Goal: Obtain resource: Download file/media

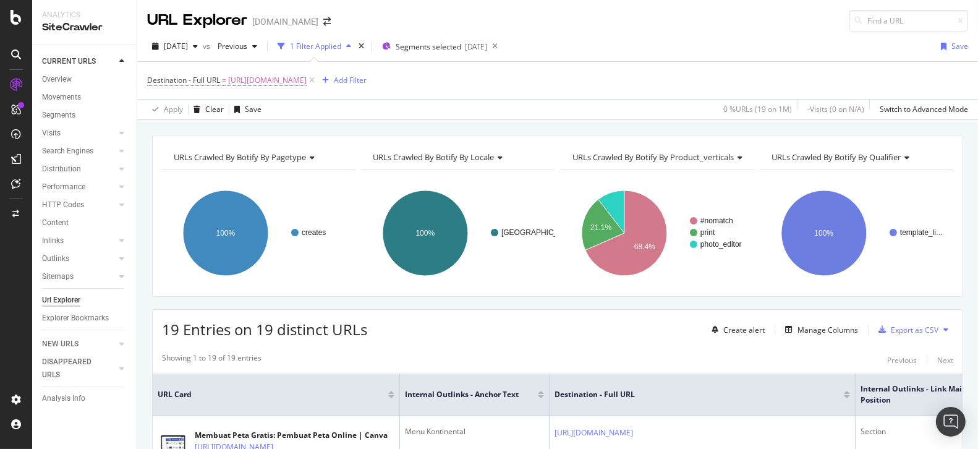
click at [307, 72] on span "[URL][DOMAIN_NAME]" at bounding box center [267, 80] width 79 height 17
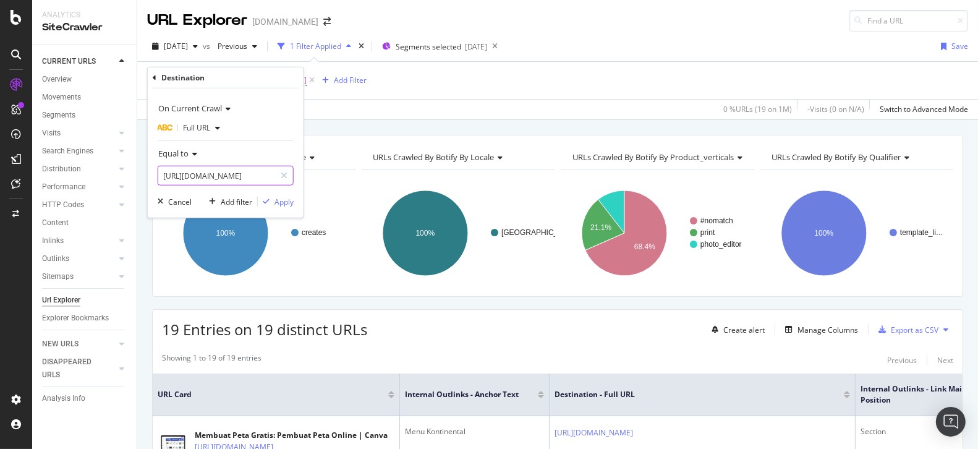
click at [203, 166] on input "[URL][DOMAIN_NAME]" at bounding box center [216, 176] width 117 height 20
paste input "kartu/undangan-pesta-lajang-2"
type input "[URL][DOMAIN_NAME]"
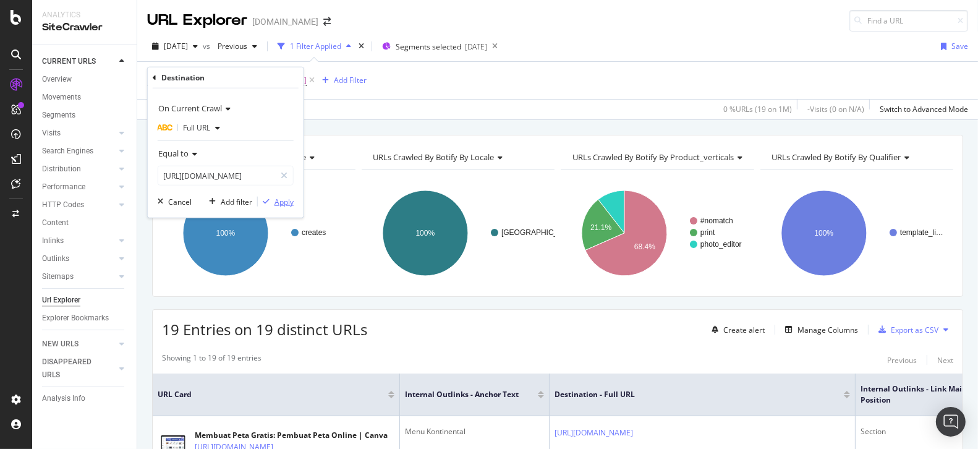
click at [275, 202] on div "Apply" at bounding box center [284, 201] width 19 height 11
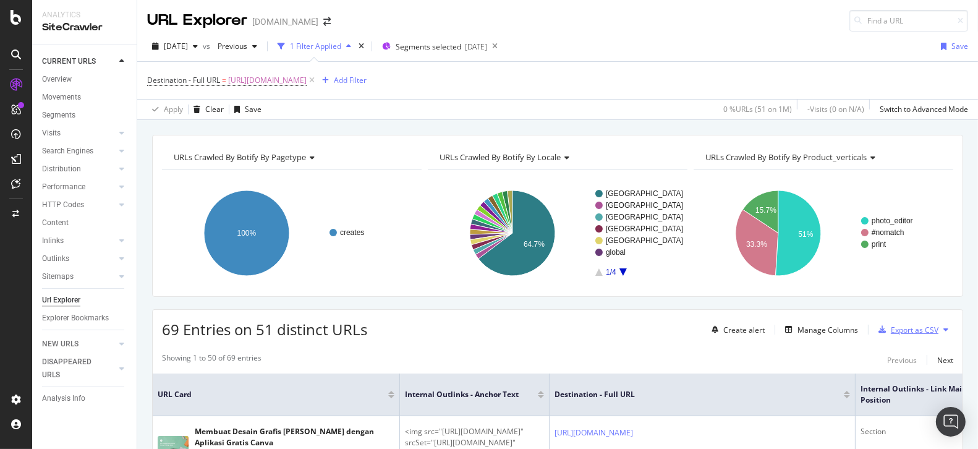
click at [916, 325] on div "Export as CSV" at bounding box center [915, 330] width 48 height 11
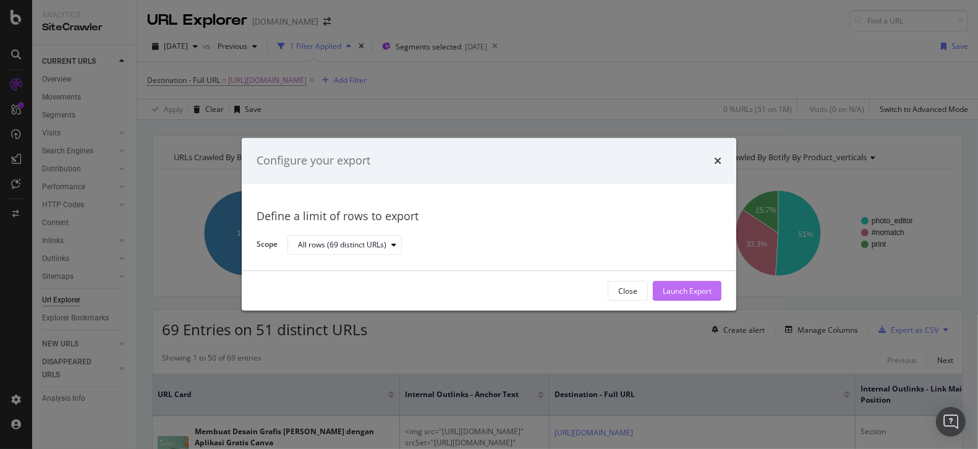
click at [694, 291] on div "Launch Export" at bounding box center [687, 291] width 49 height 11
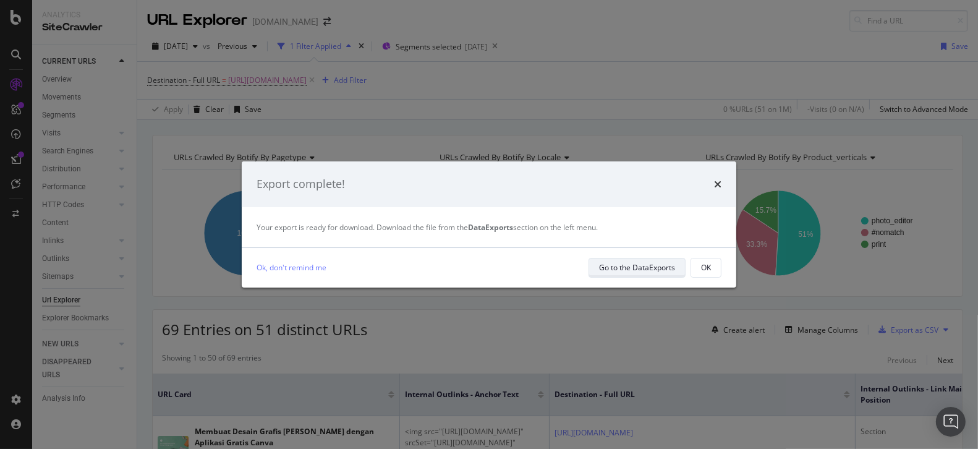
click at [653, 267] on div "Go to the DataExports" at bounding box center [637, 267] width 76 height 11
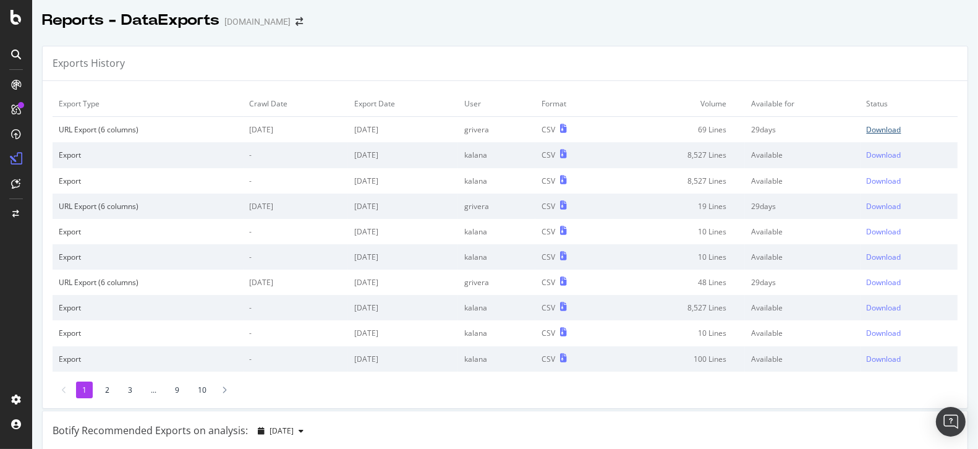
click at [876, 132] on div "Download" at bounding box center [884, 129] width 35 height 11
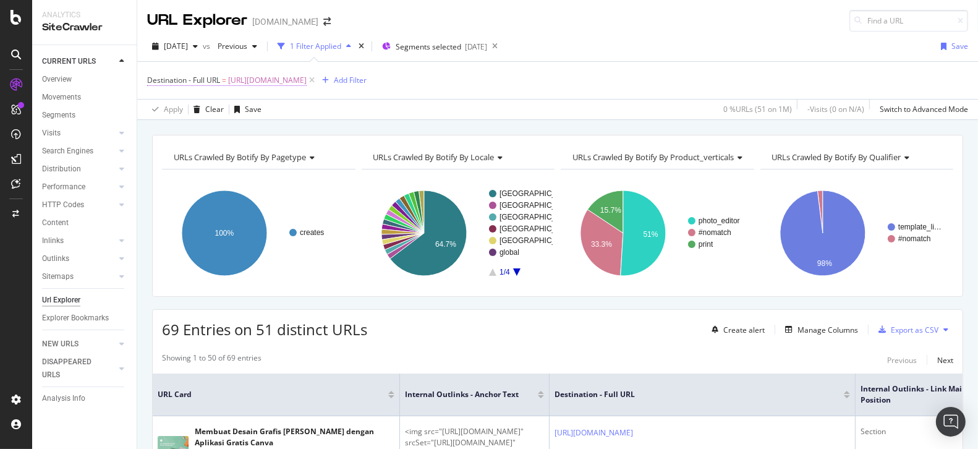
click at [307, 83] on span "[URL][DOMAIN_NAME]" at bounding box center [267, 80] width 79 height 17
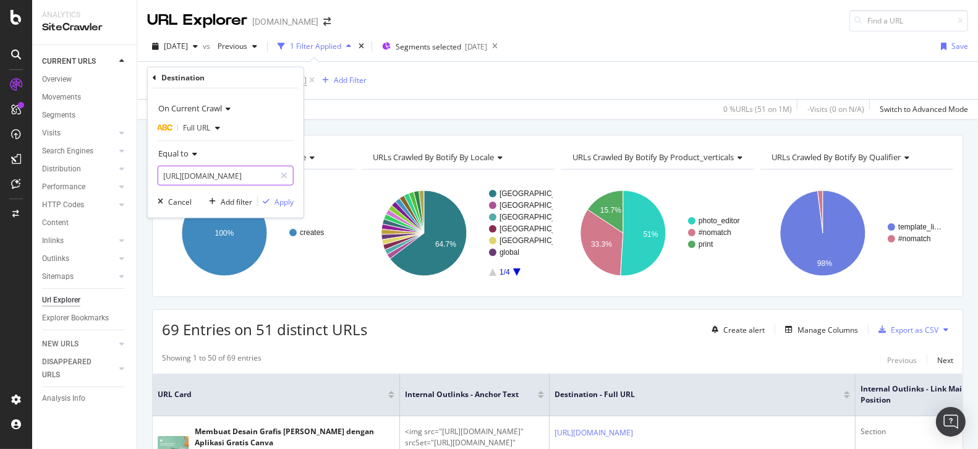
click at [216, 176] on input "[URL][DOMAIN_NAME]" at bounding box center [216, 176] width 117 height 20
paste input "menu-makanan/american-breakfast"
type input "[URL][DOMAIN_NAME]"
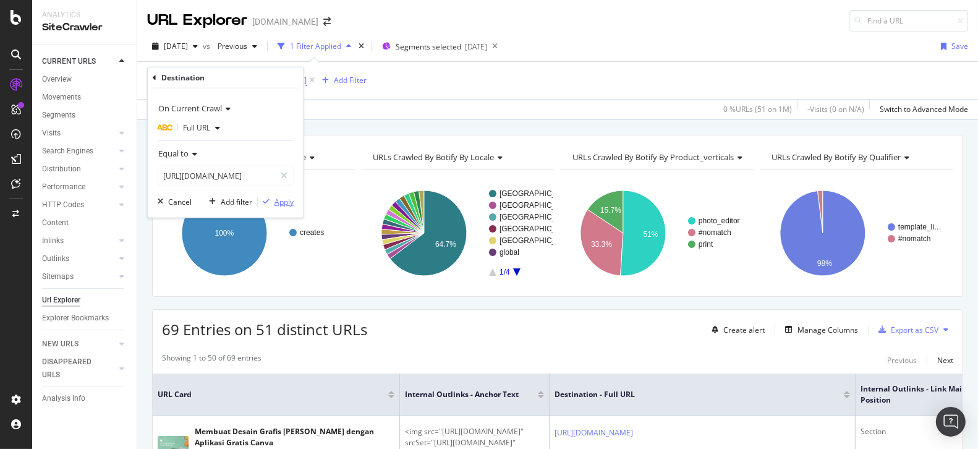
click at [283, 200] on div "Apply" at bounding box center [284, 201] width 19 height 11
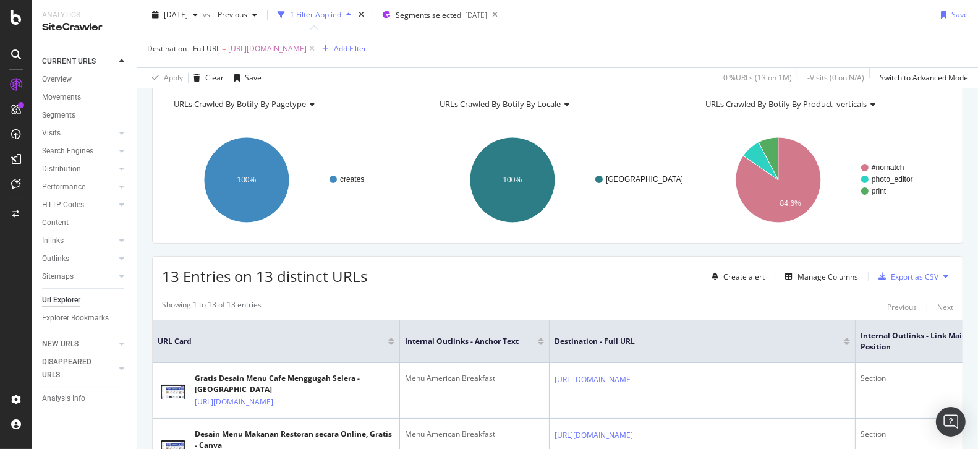
scroll to position [102, 0]
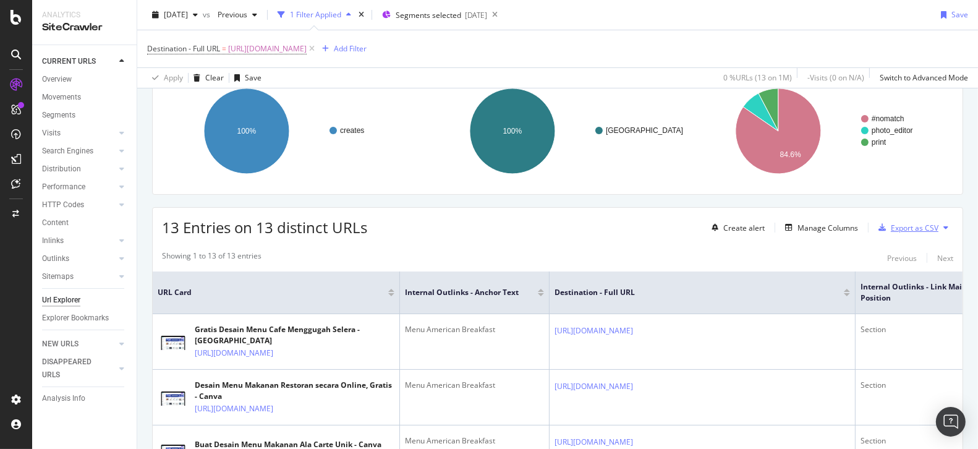
click at [910, 226] on div "Export as CSV" at bounding box center [915, 228] width 48 height 11
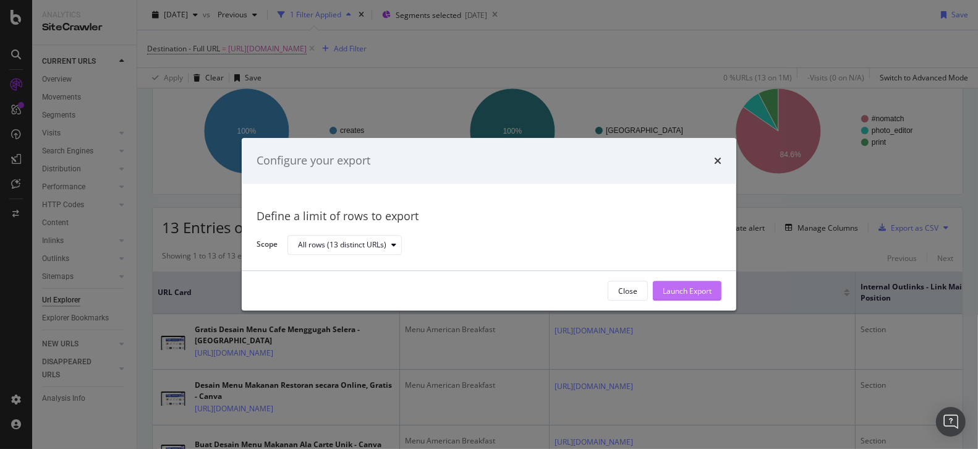
click at [709, 293] on div "Launch Export" at bounding box center [687, 291] width 49 height 11
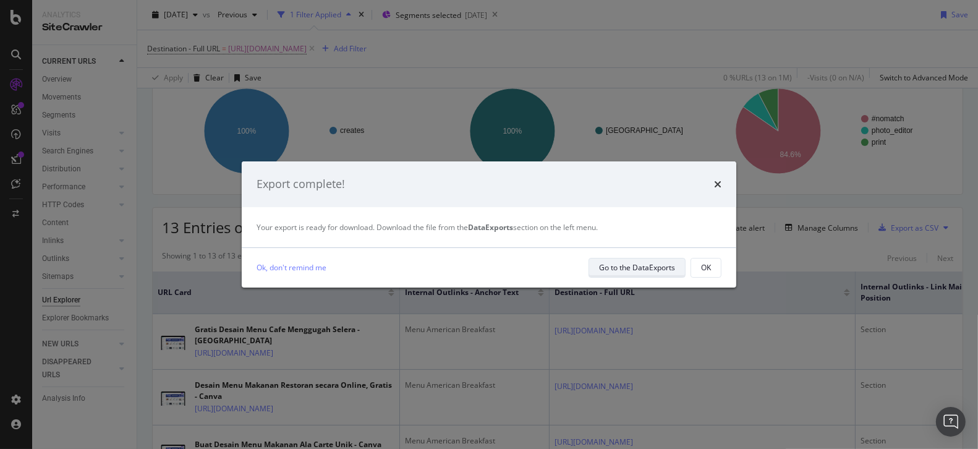
click at [647, 274] on div "Go to the DataExports" at bounding box center [637, 267] width 76 height 17
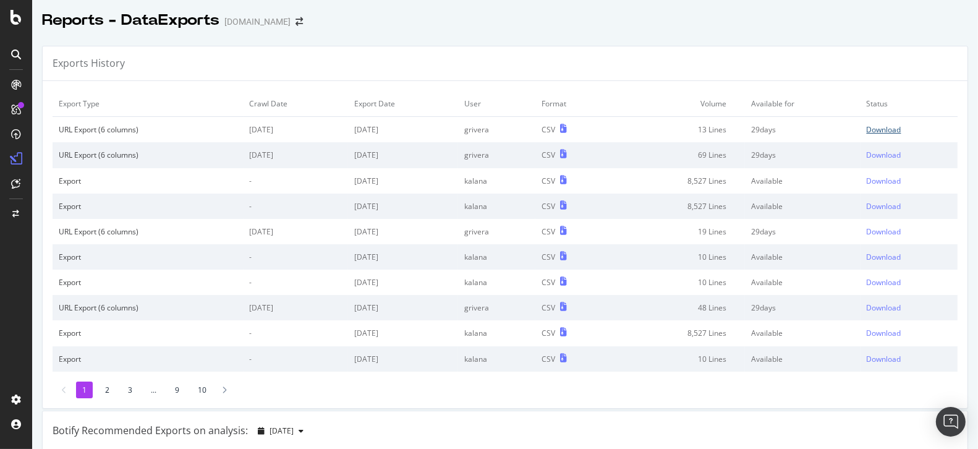
click at [868, 129] on div "Download" at bounding box center [884, 129] width 35 height 11
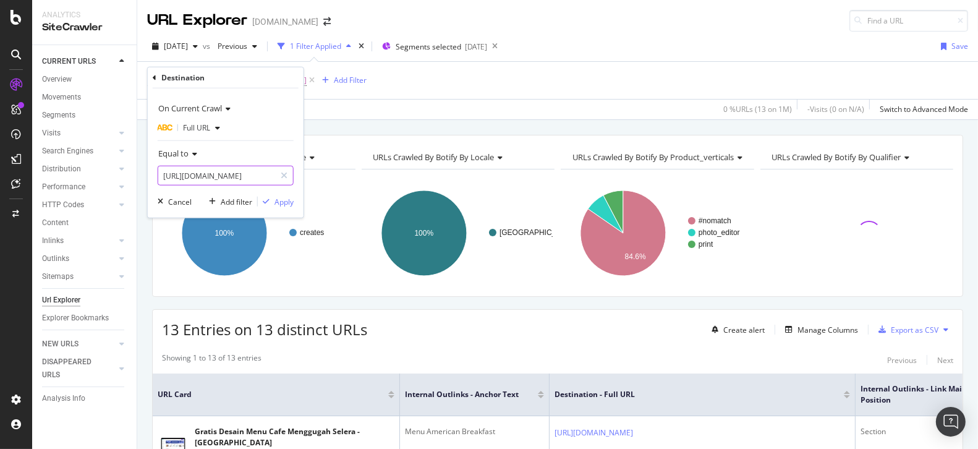
click at [239, 176] on input "[URL][DOMAIN_NAME]" at bounding box center [216, 176] width 117 height 20
paste input "twitch-logos"
type input "[URL][DOMAIN_NAME]"
click at [292, 205] on div "Apply" at bounding box center [284, 201] width 19 height 11
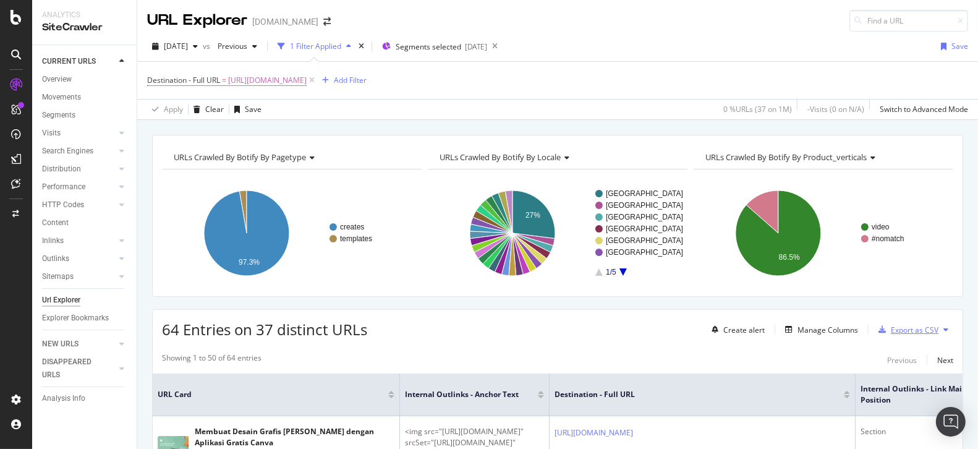
click at [892, 330] on div "Export as CSV" at bounding box center [915, 330] width 48 height 11
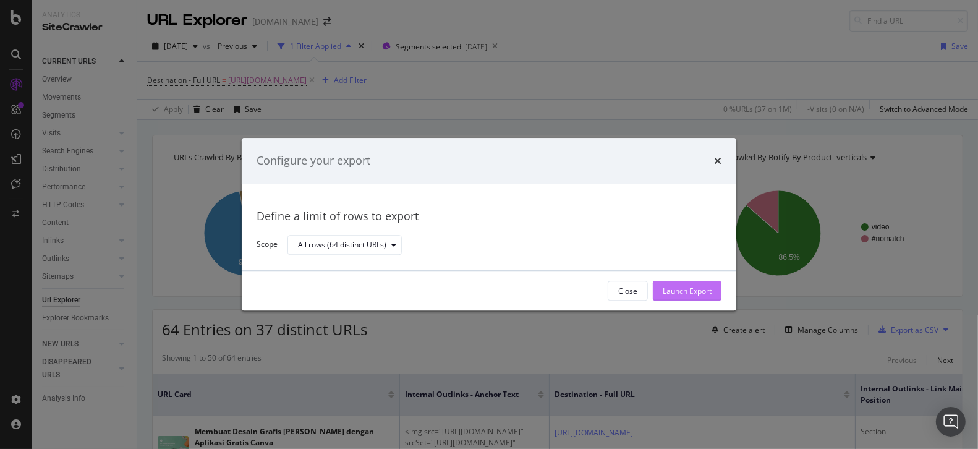
click at [690, 296] on div "Launch Export" at bounding box center [687, 291] width 49 height 11
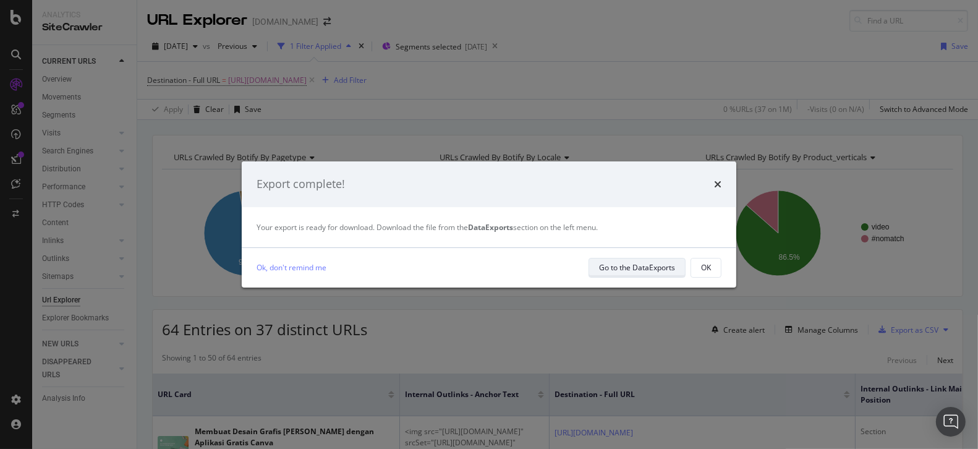
click at [654, 270] on div "Go to the DataExports" at bounding box center [637, 267] width 76 height 11
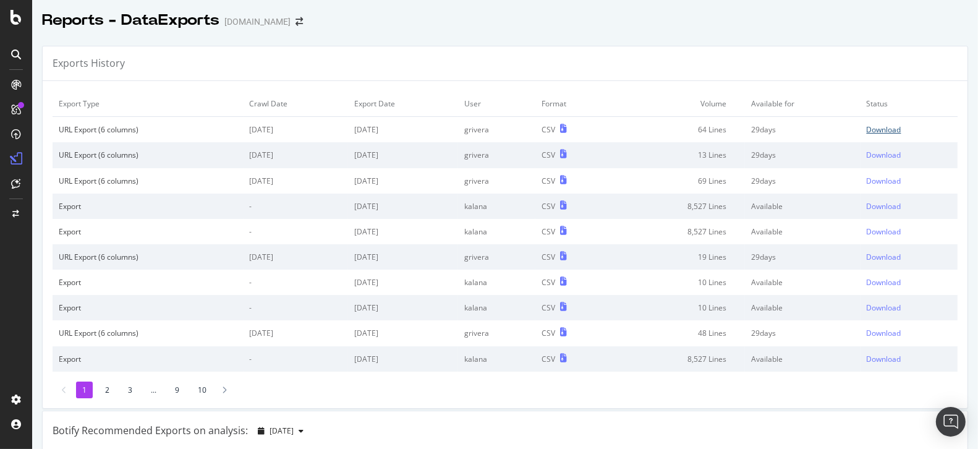
click at [883, 129] on div "Download" at bounding box center [884, 129] width 35 height 11
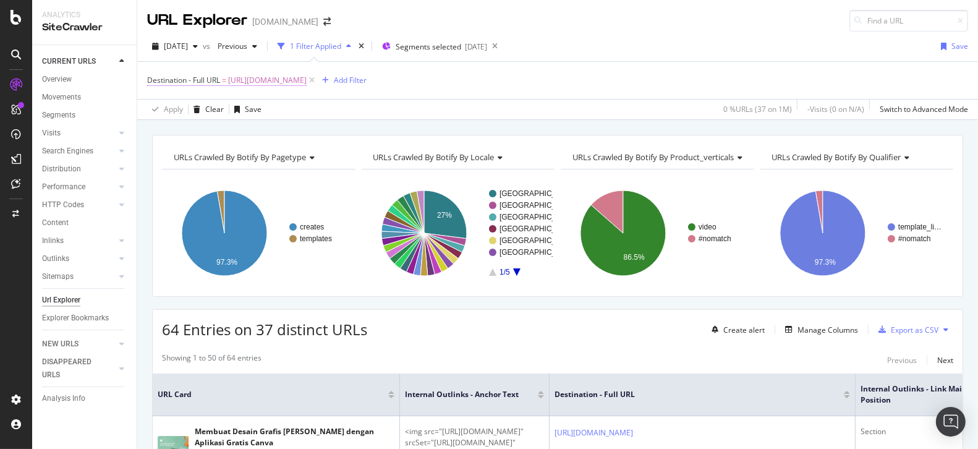
click at [307, 79] on span "[URL][DOMAIN_NAME]" at bounding box center [267, 80] width 79 height 17
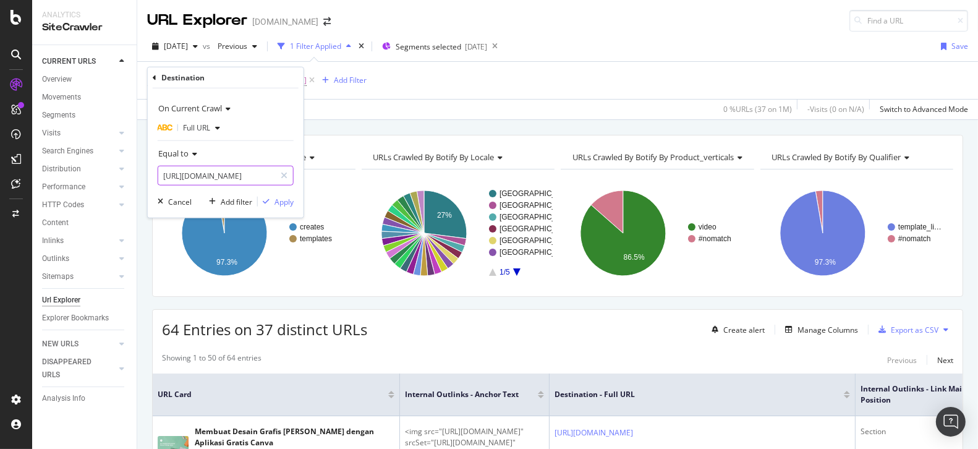
click at [216, 177] on input "[URL][DOMAIN_NAME]" at bounding box center [216, 176] width 117 height 20
paste input "snapchat-geofilter"
type input "[URL][DOMAIN_NAME]"
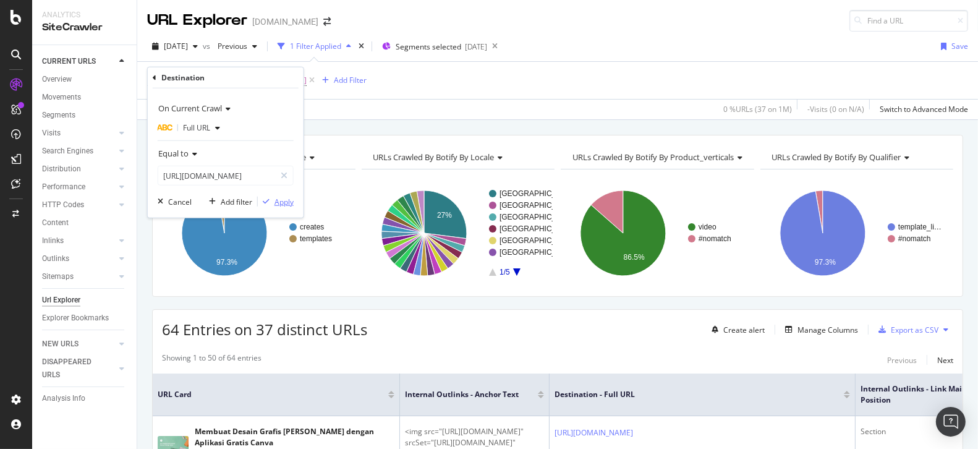
click at [280, 202] on div "Apply" at bounding box center [284, 201] width 19 height 11
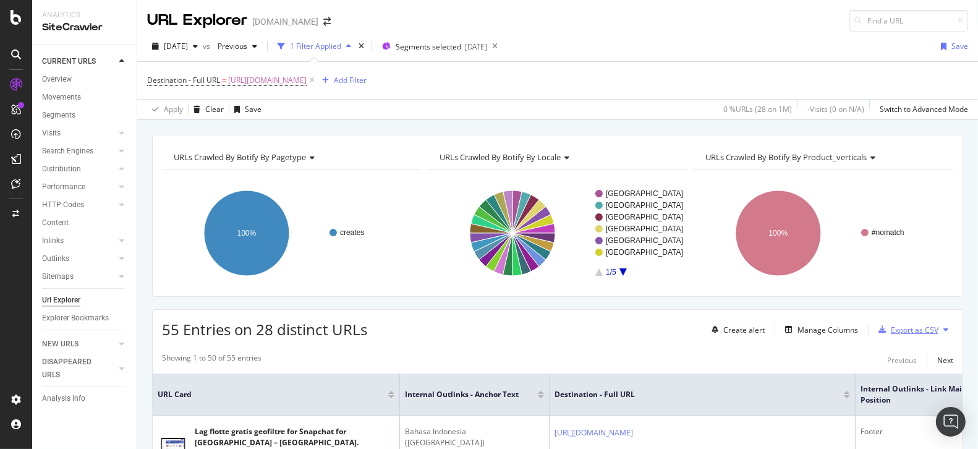
click at [912, 327] on div "Export as CSV" at bounding box center [915, 330] width 48 height 11
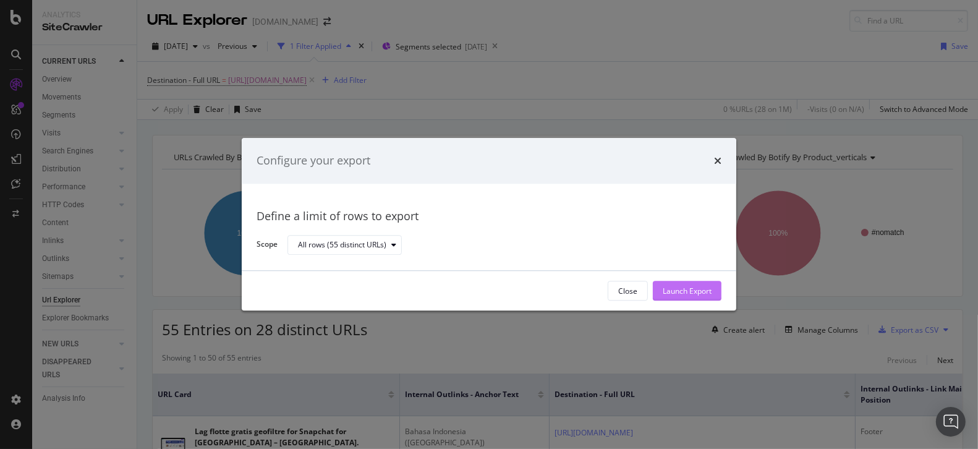
click at [698, 293] on div "Launch Export" at bounding box center [687, 291] width 49 height 11
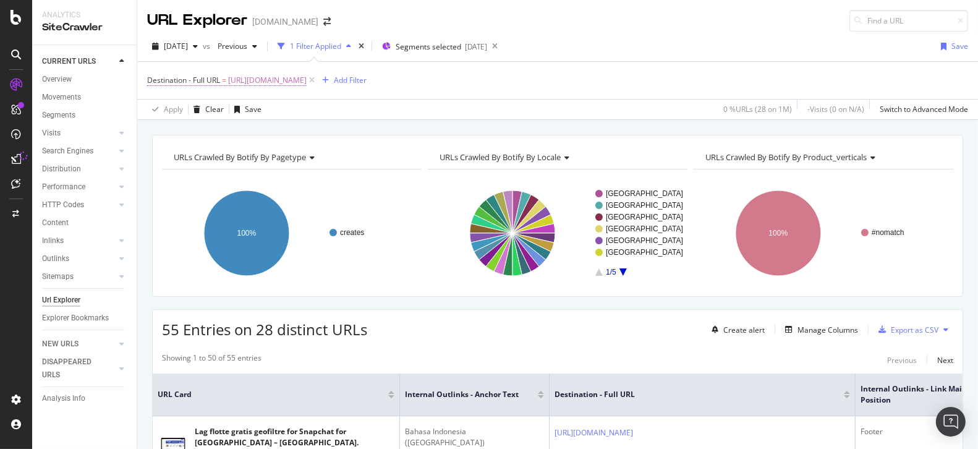
click at [307, 75] on span "[URL][DOMAIN_NAME]" at bounding box center [267, 80] width 79 height 17
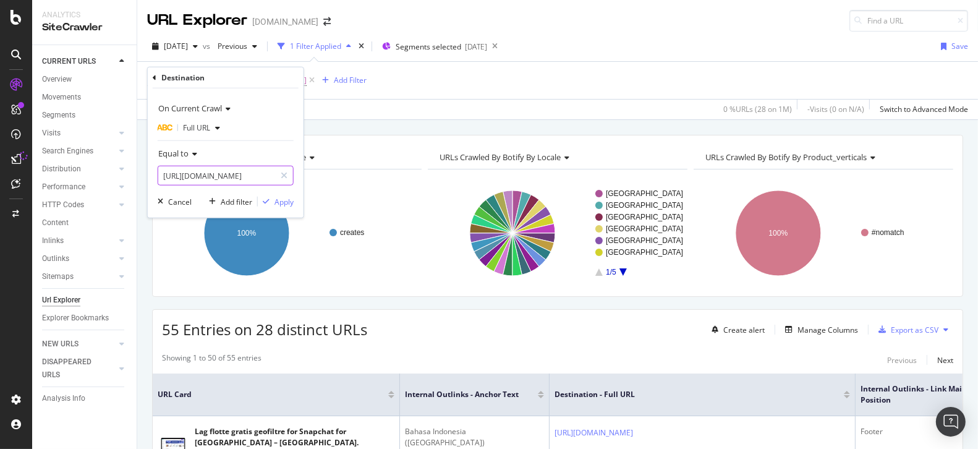
click at [201, 166] on input "[URL][DOMAIN_NAME]" at bounding box center [216, 176] width 117 height 20
paste input "twitch-logo"
type input "[URL][DOMAIN_NAME]"
click at [280, 199] on div "Apply" at bounding box center [284, 201] width 19 height 11
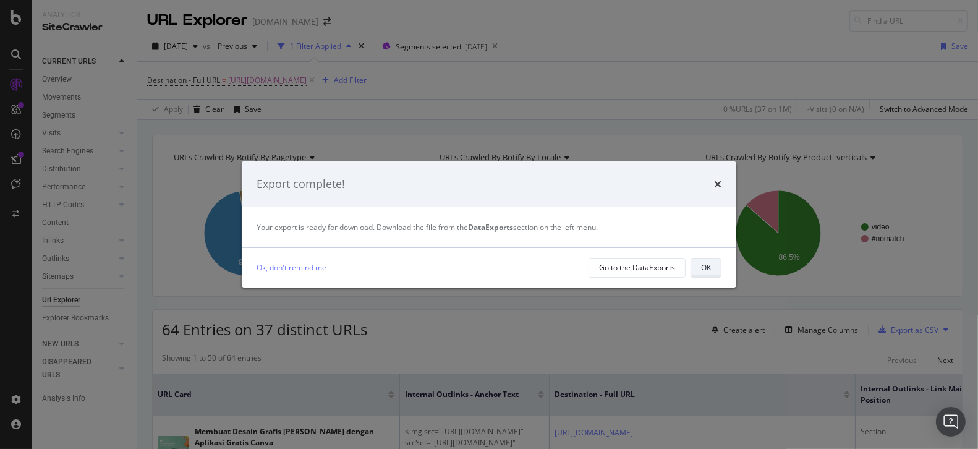
click at [709, 270] on div "OK" at bounding box center [706, 267] width 10 height 11
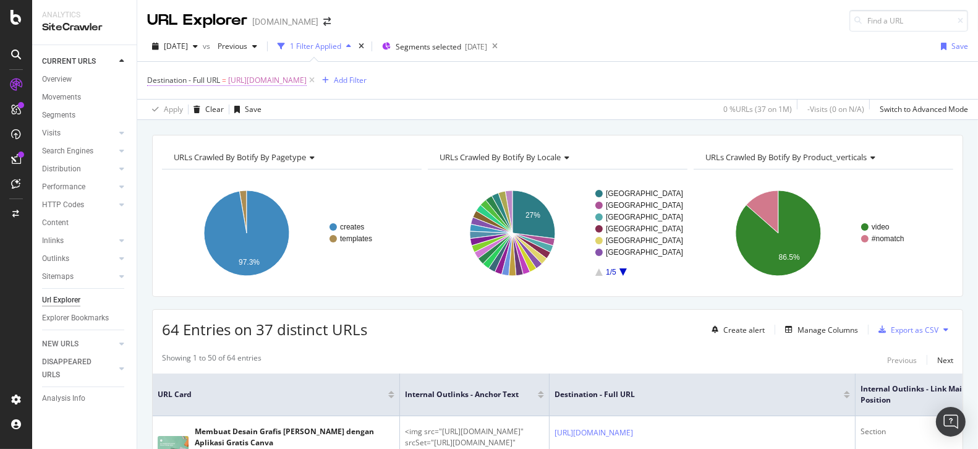
click at [307, 77] on span "[URL][DOMAIN_NAME]" at bounding box center [267, 80] width 79 height 17
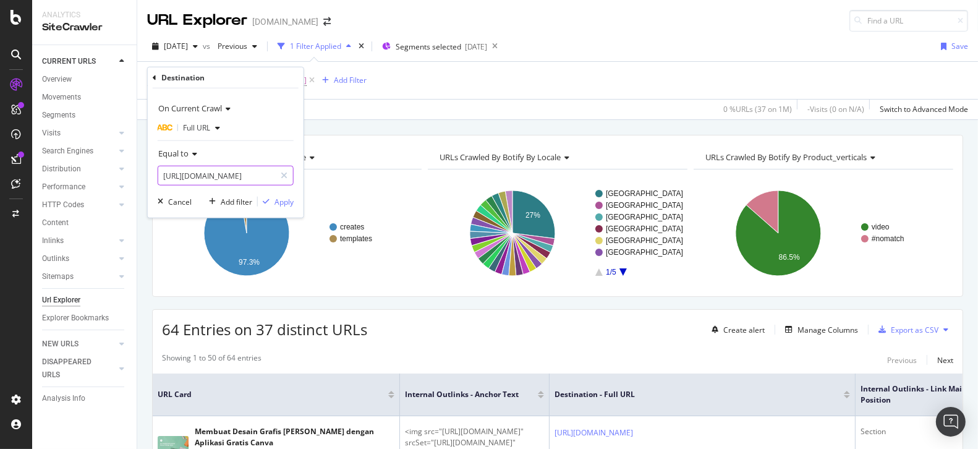
click at [219, 176] on input "[URL][DOMAIN_NAME]" at bounding box center [216, 176] width 117 height 20
paste input "kartu/save-the-date"
type input "[URL][DOMAIN_NAME]"
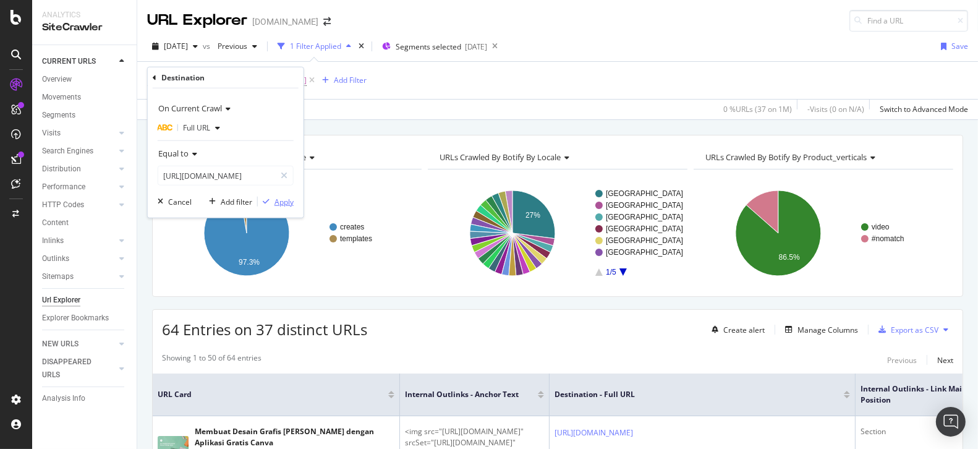
click at [281, 199] on div "Apply" at bounding box center [284, 201] width 19 height 11
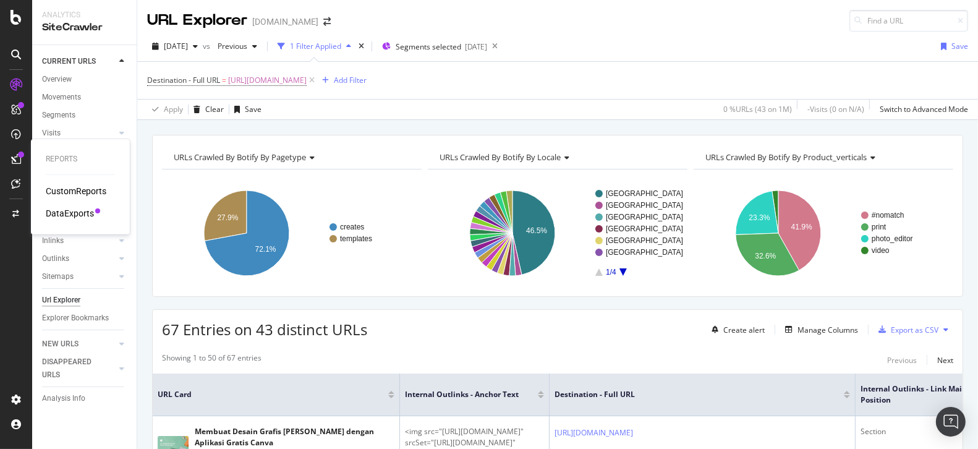
click at [66, 210] on div "DataExports" at bounding box center [70, 213] width 48 height 12
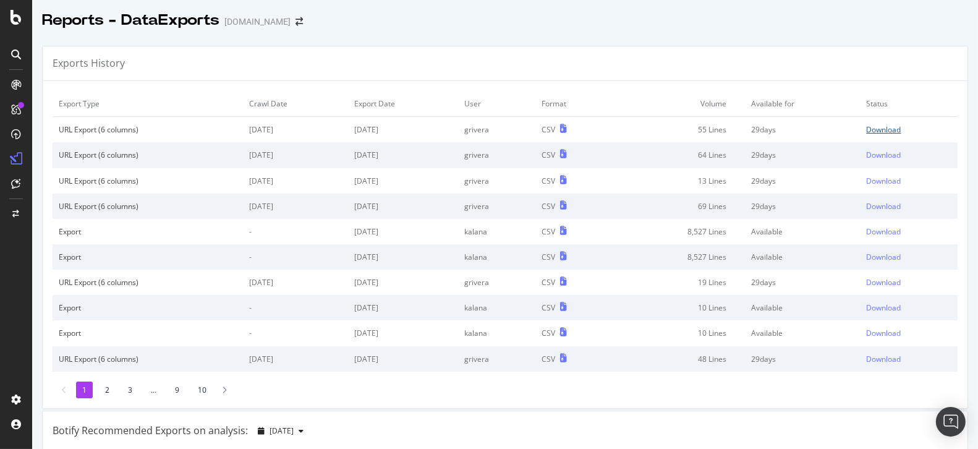
click at [867, 129] on div "Download" at bounding box center [884, 129] width 35 height 11
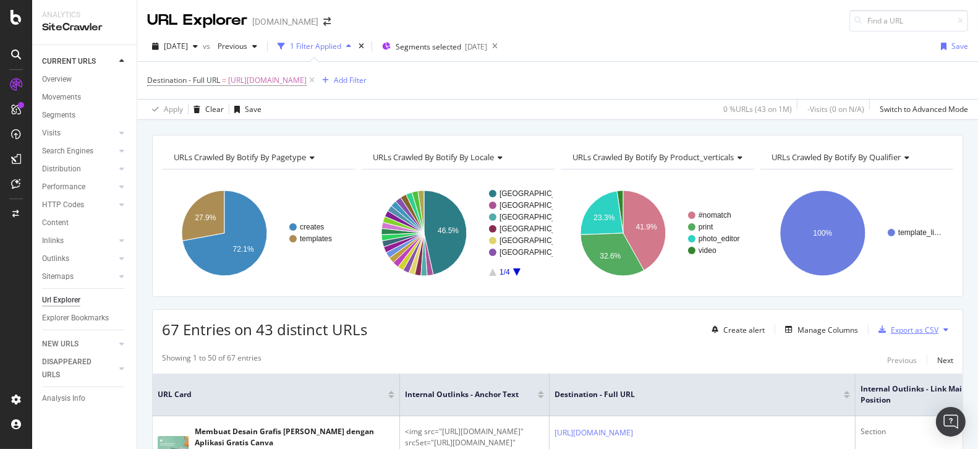
click at [891, 332] on div "Export as CSV" at bounding box center [915, 330] width 48 height 11
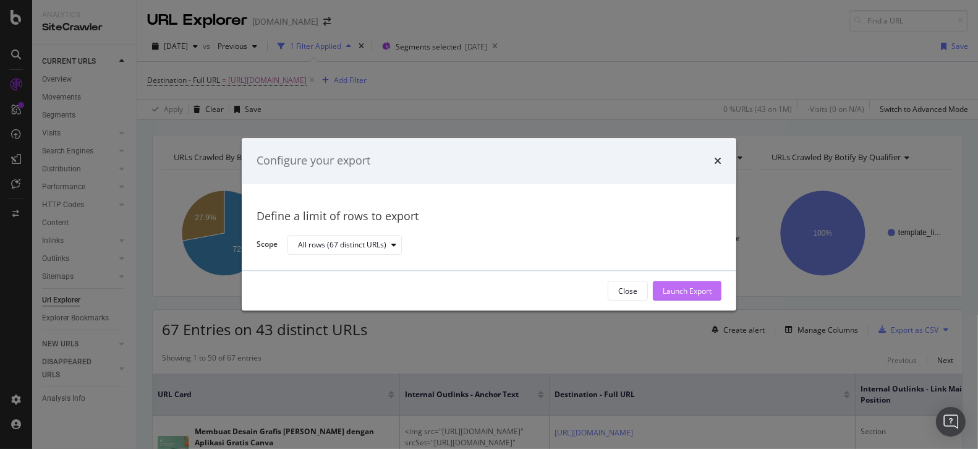
click at [685, 296] on div "Launch Export" at bounding box center [687, 291] width 49 height 19
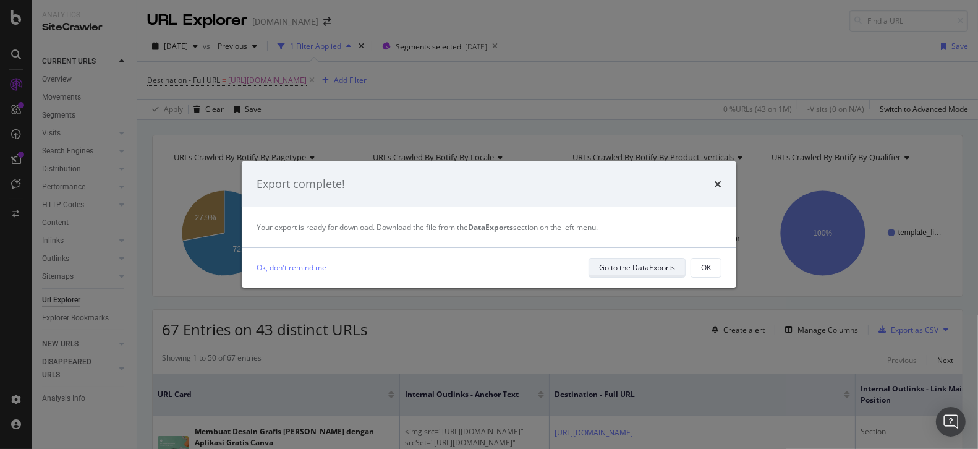
click at [663, 267] on div "Go to the DataExports" at bounding box center [637, 267] width 76 height 11
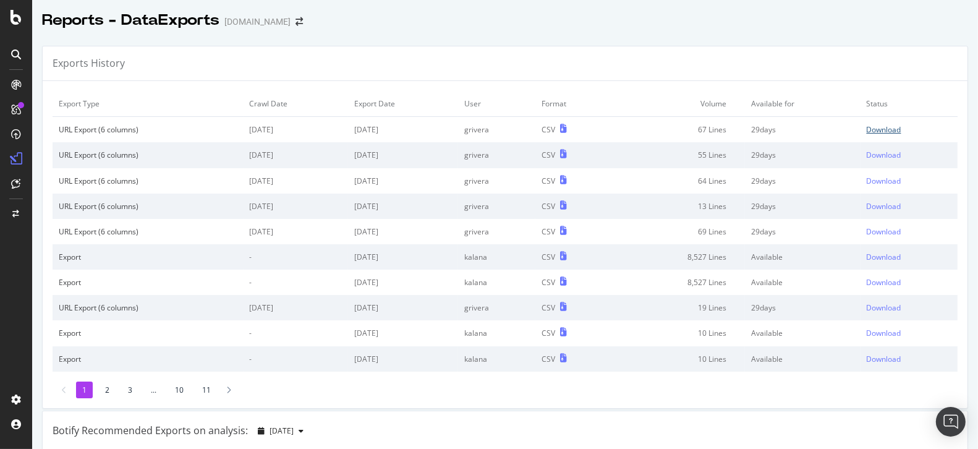
click at [873, 126] on div "Download" at bounding box center [884, 129] width 35 height 11
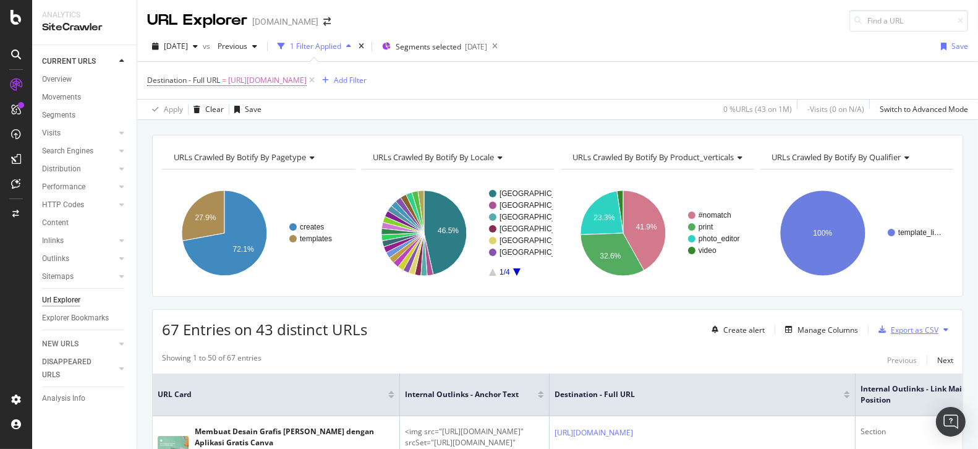
click at [900, 335] on div "Export as CSV" at bounding box center [906, 329] width 65 height 19
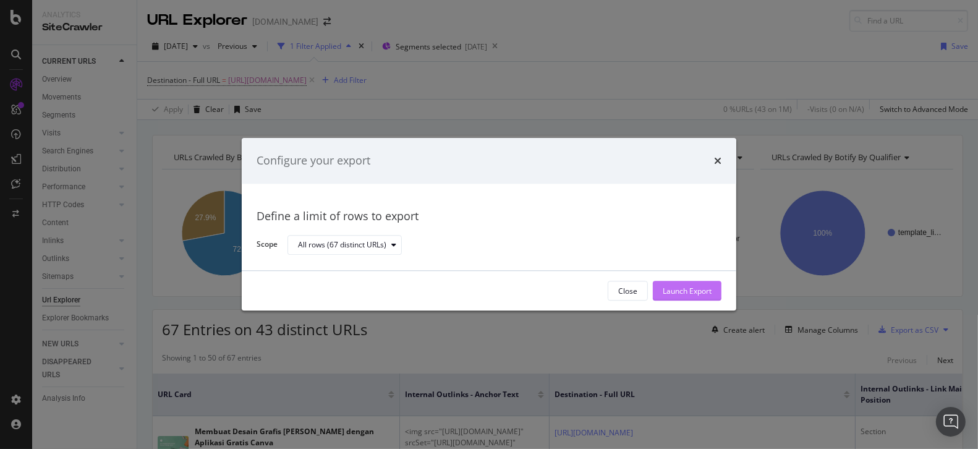
click at [707, 291] on div "Launch Export" at bounding box center [687, 291] width 49 height 11
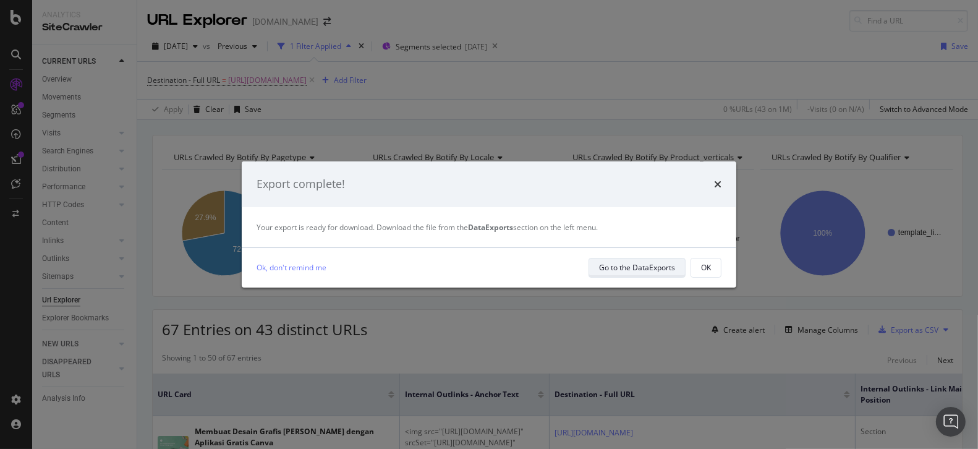
click at [654, 259] on div "Go to the DataExports" at bounding box center [637, 267] width 76 height 17
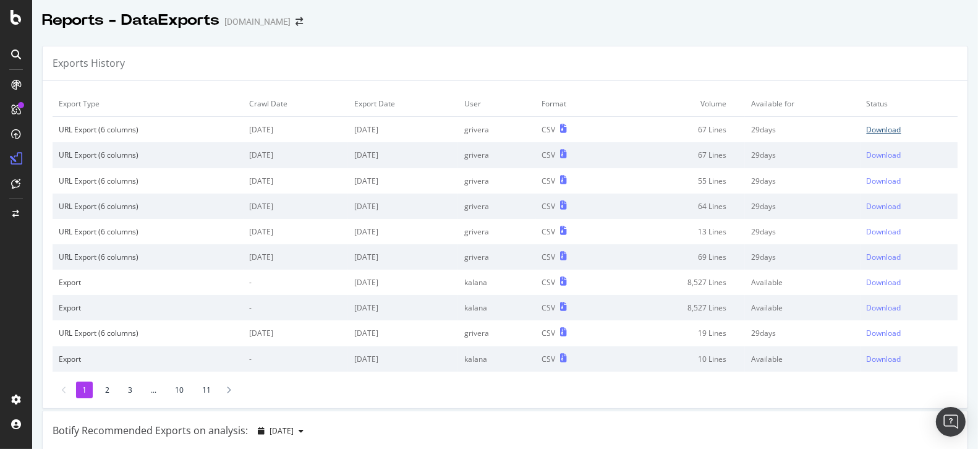
click at [867, 127] on div "Download" at bounding box center [884, 129] width 35 height 11
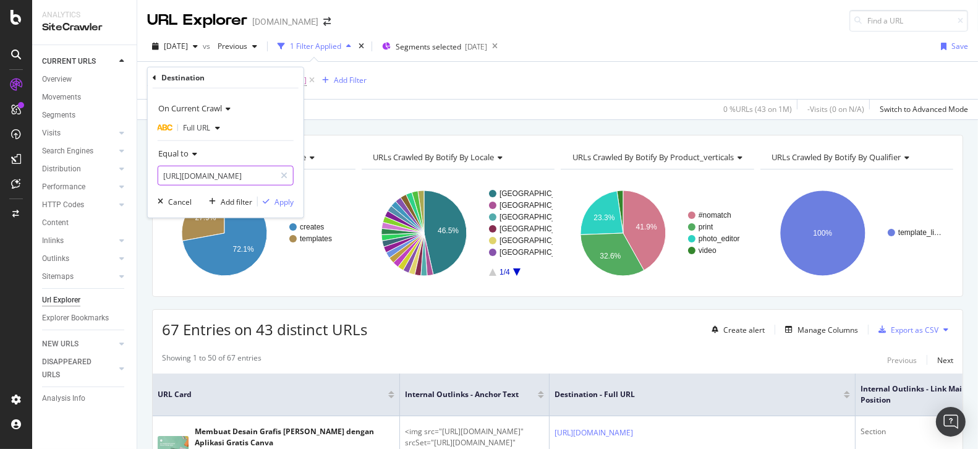
click at [228, 173] on input "[URL][DOMAIN_NAME]" at bounding box center [216, 176] width 117 height 20
paste input "label/anggur"
type input "[URL][DOMAIN_NAME]"
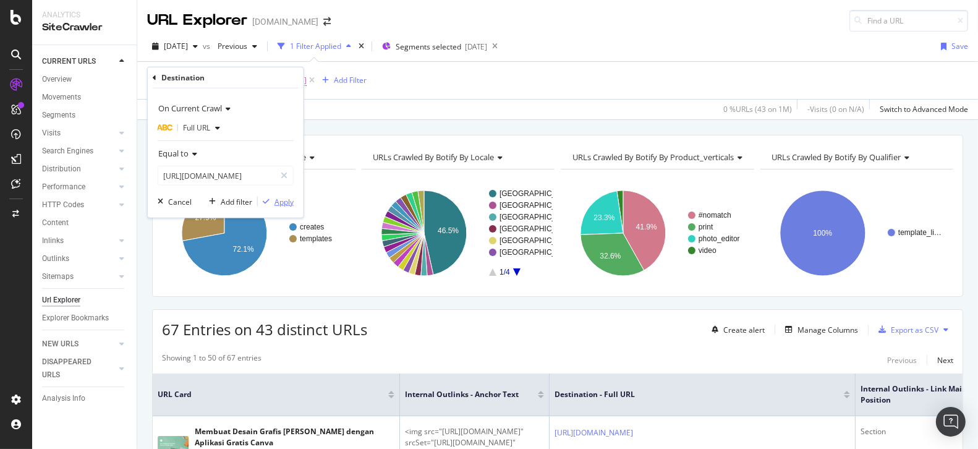
click at [275, 196] on div "Apply" at bounding box center [284, 201] width 19 height 11
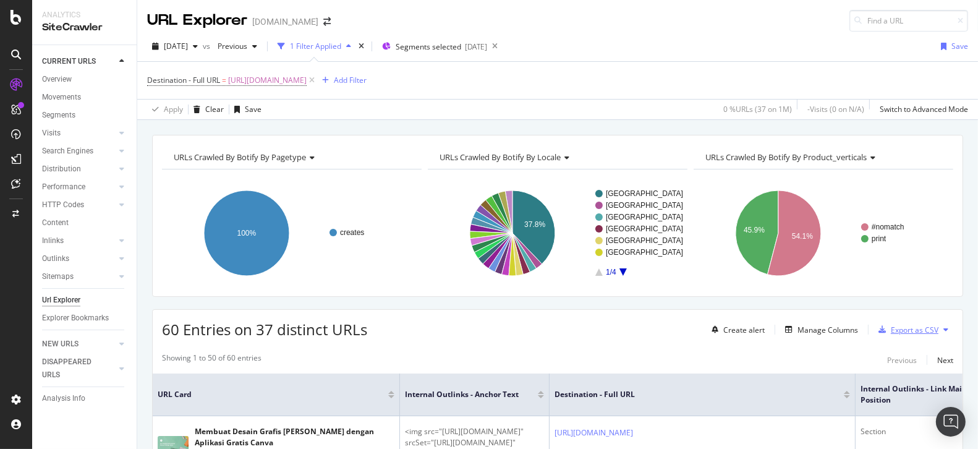
click at [913, 327] on div "Export as CSV" at bounding box center [915, 330] width 48 height 11
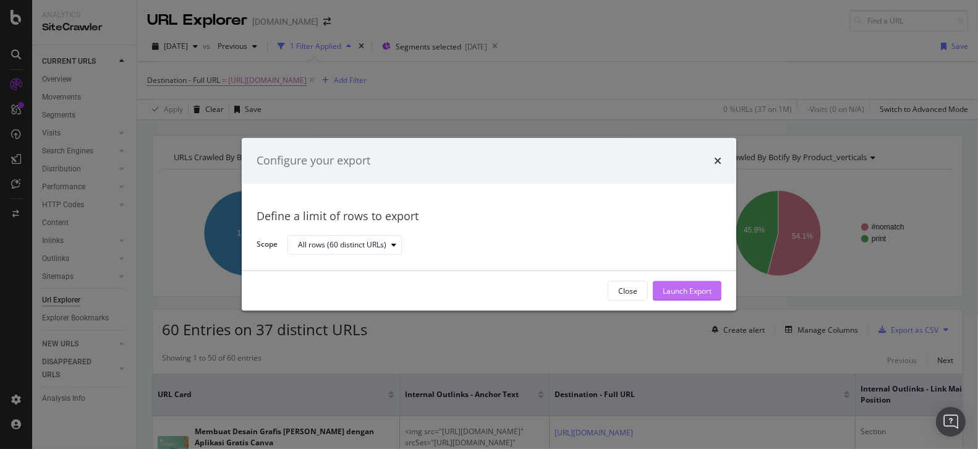
click at [674, 284] on div "Launch Export" at bounding box center [687, 291] width 49 height 19
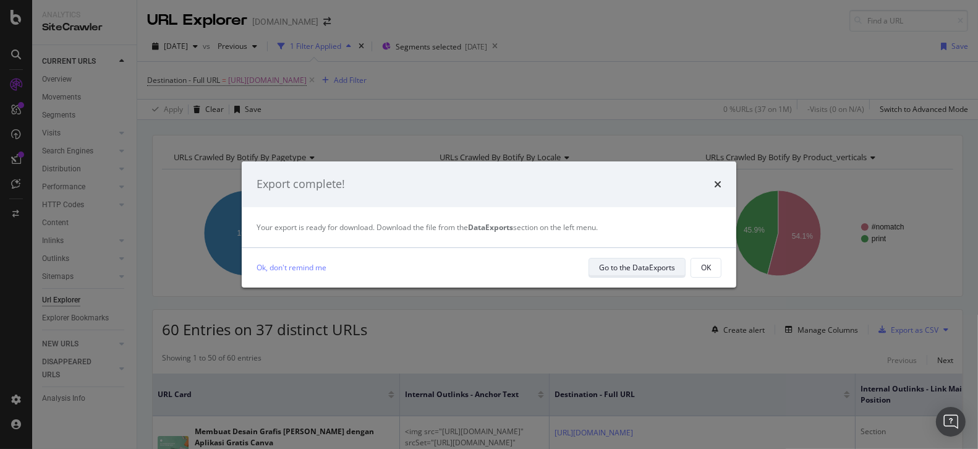
click at [675, 271] on div "Go to the DataExports" at bounding box center [637, 267] width 76 height 11
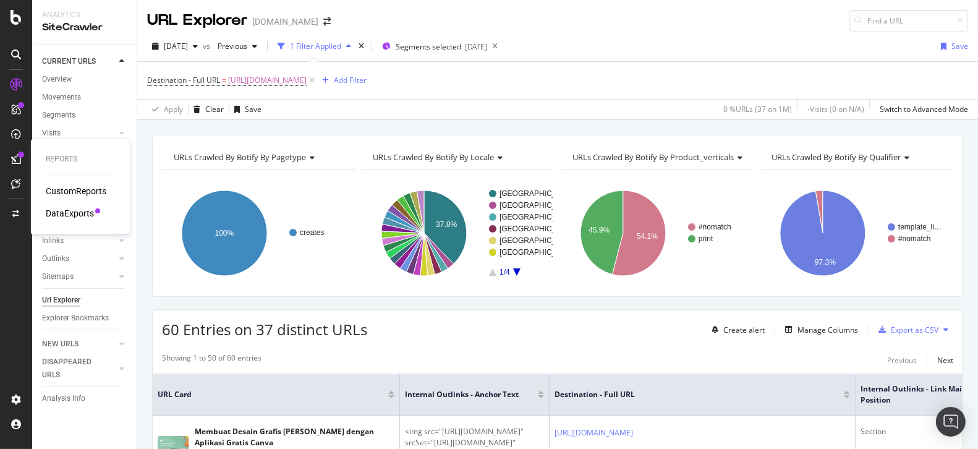
click at [15, 164] on div at bounding box center [16, 159] width 20 height 20
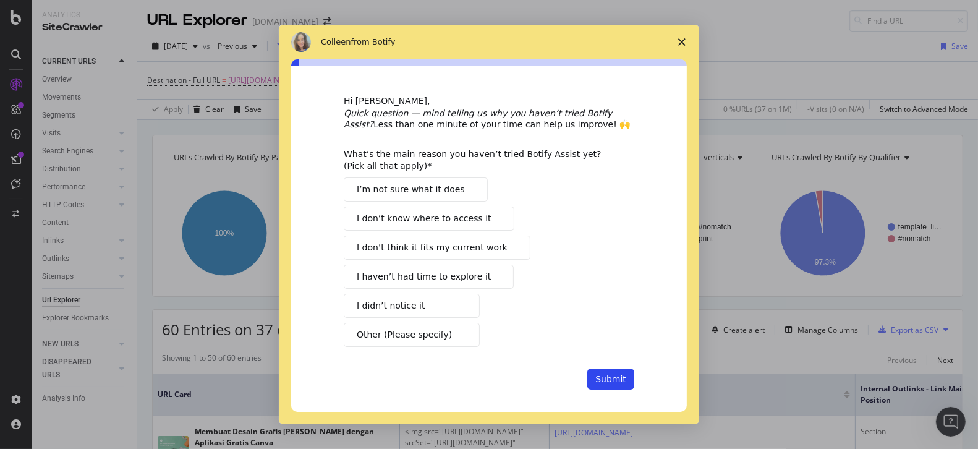
click at [684, 48] on span "Close survey" at bounding box center [682, 42] width 35 height 35
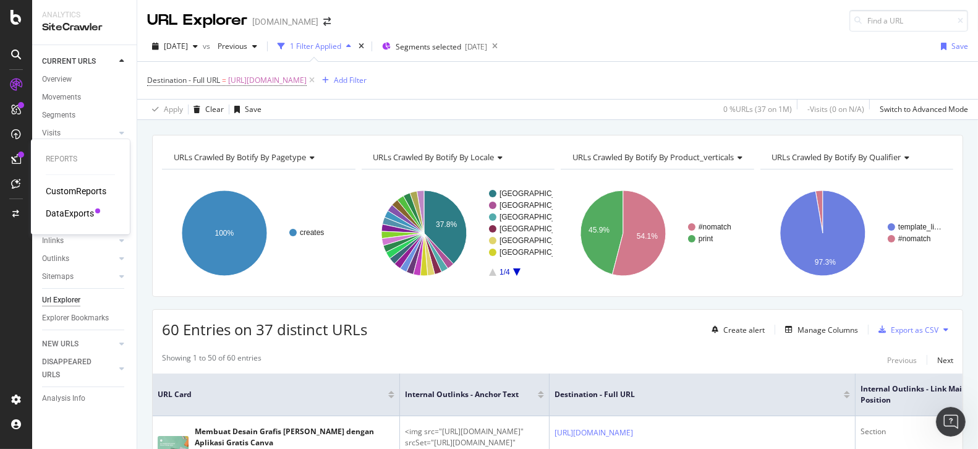
click at [89, 209] on div "DataExports" at bounding box center [70, 213] width 48 height 12
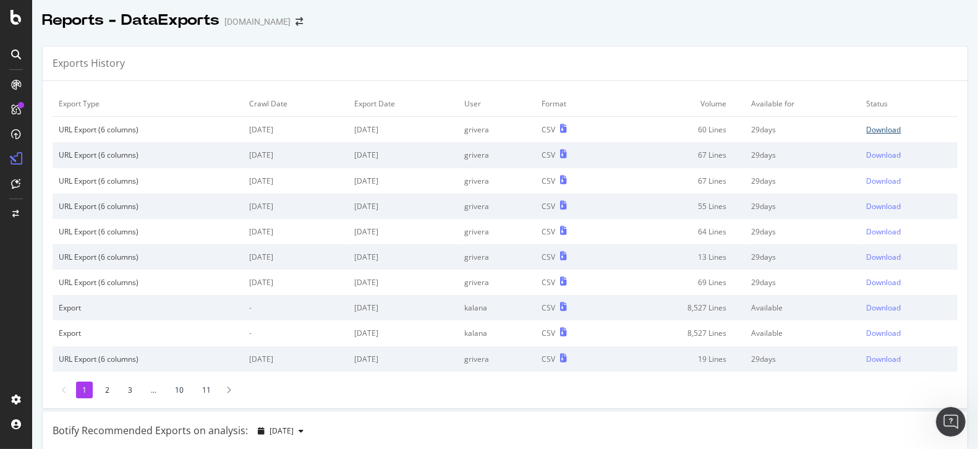
click at [867, 127] on div "Download" at bounding box center [884, 129] width 35 height 11
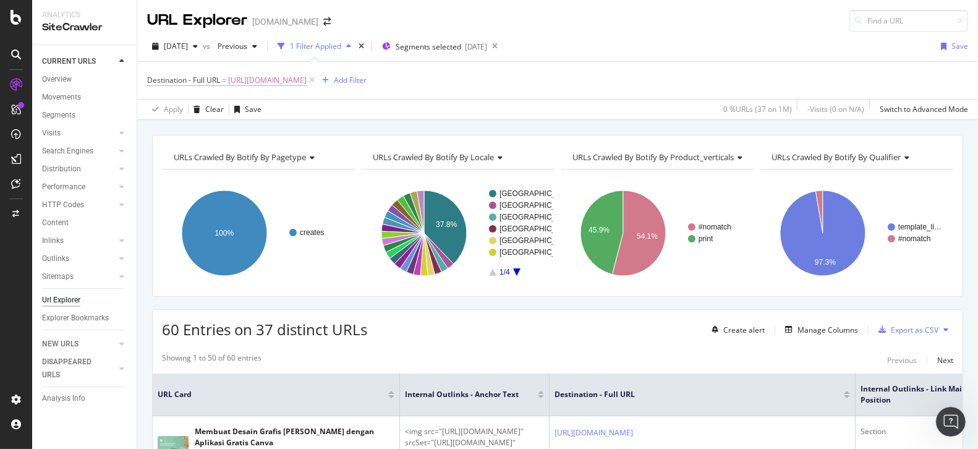
click at [307, 80] on span "[URL][DOMAIN_NAME]" at bounding box center [267, 80] width 79 height 17
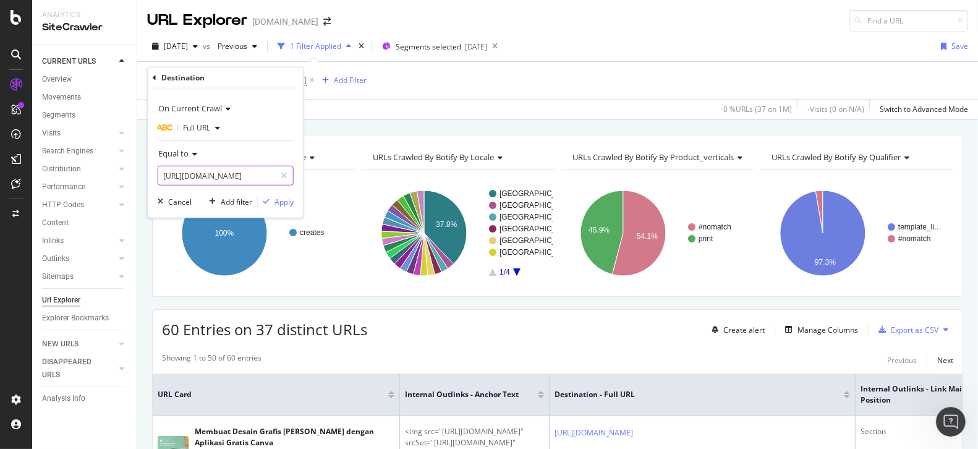
click at [220, 179] on input "[URL][DOMAIN_NAME]" at bounding box center [216, 176] width 117 height 20
paste input "kartu/undangan-sweet-16"
type input "[URL][DOMAIN_NAME]"
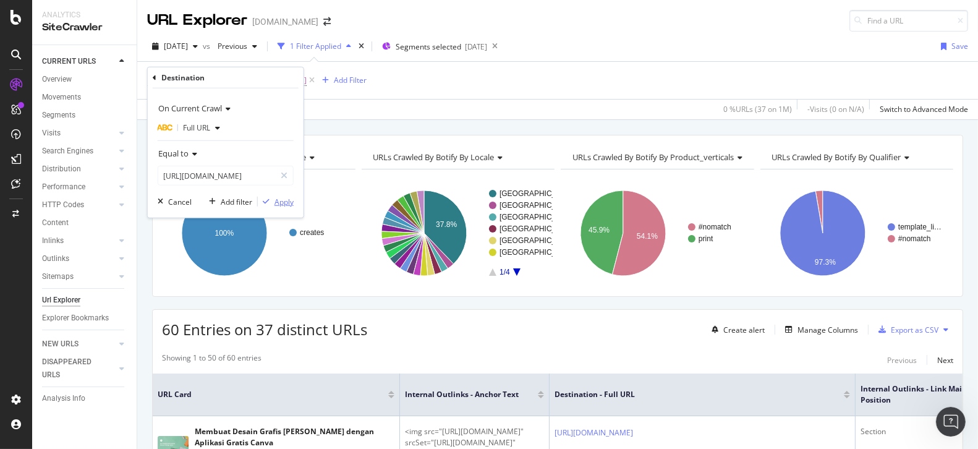
click at [284, 200] on div "Apply" at bounding box center [284, 201] width 19 height 11
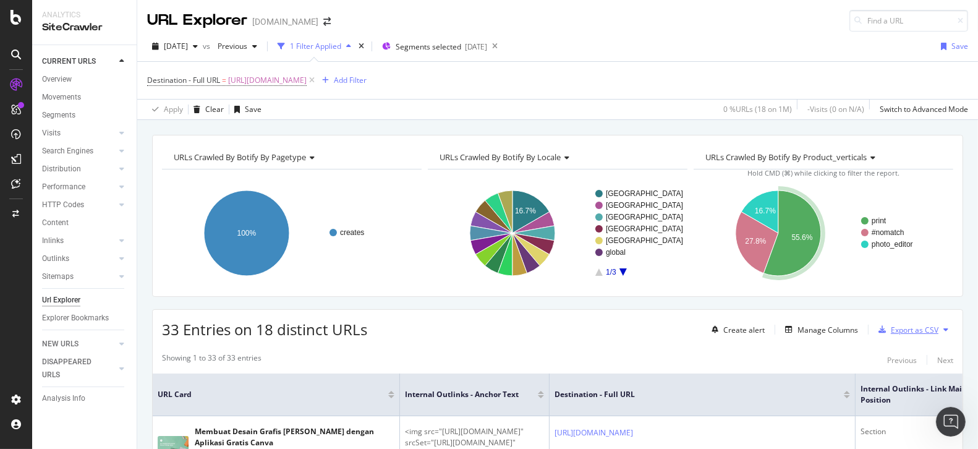
click at [916, 333] on div "Export as CSV" at bounding box center [906, 329] width 65 height 19
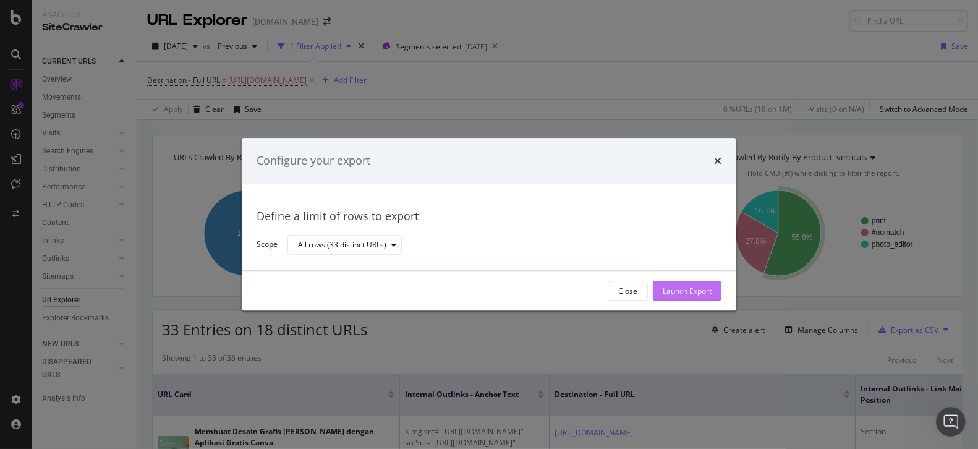
click at [708, 283] on div "Launch Export" at bounding box center [687, 291] width 49 height 19
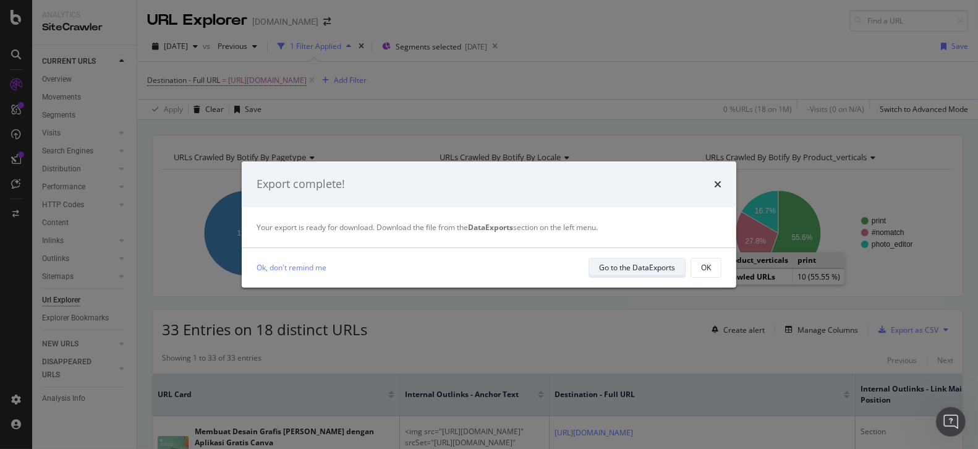
click at [646, 273] on div "Go to the DataExports" at bounding box center [637, 267] width 76 height 17
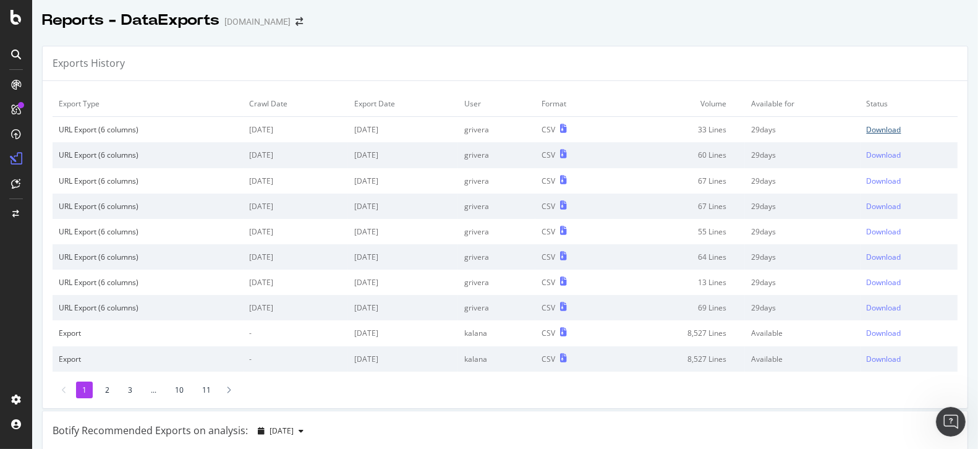
click at [881, 131] on div "Download" at bounding box center [884, 129] width 35 height 11
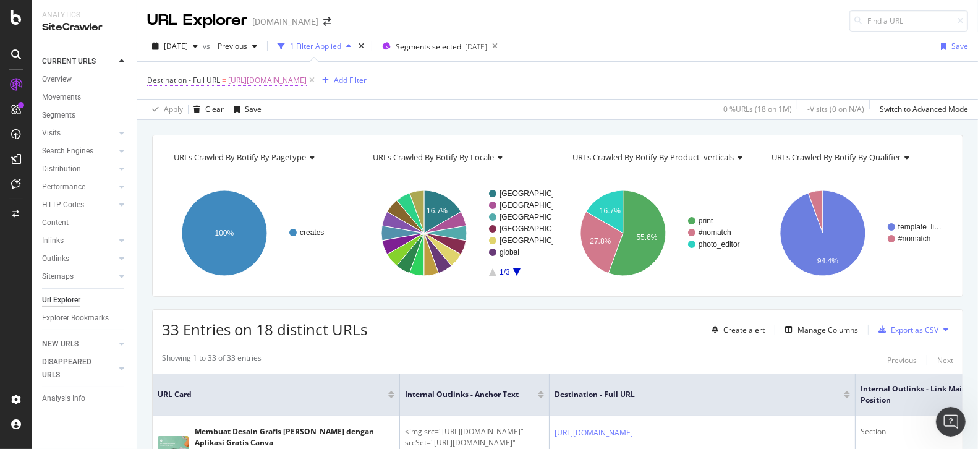
click at [307, 80] on span "[URL][DOMAIN_NAME]" at bounding box center [267, 80] width 79 height 17
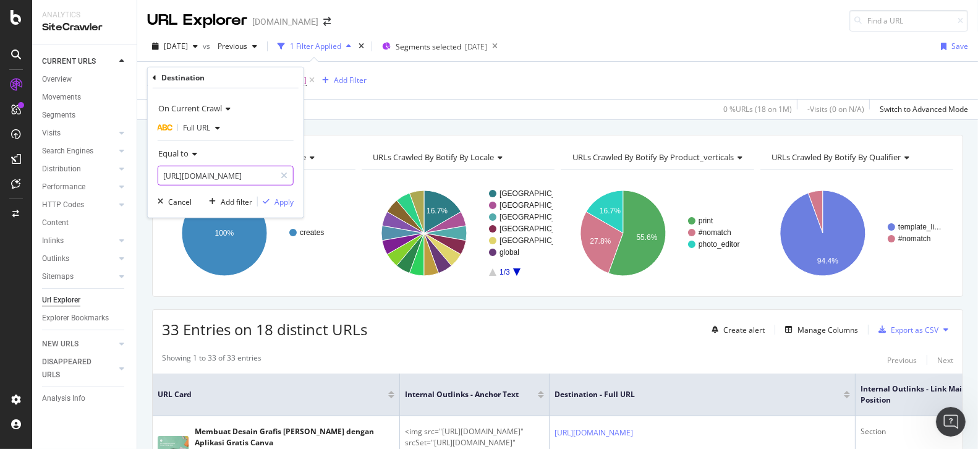
click at [205, 175] on input "[URL][DOMAIN_NAME]" at bounding box center [216, 176] width 117 height 20
paste input "Request details Locale request Full URL (Inlinks) Internal Outlinks - Anchor Te…"
paste input "label-[DATE]"
type input "[URL][DOMAIN_NAME]"
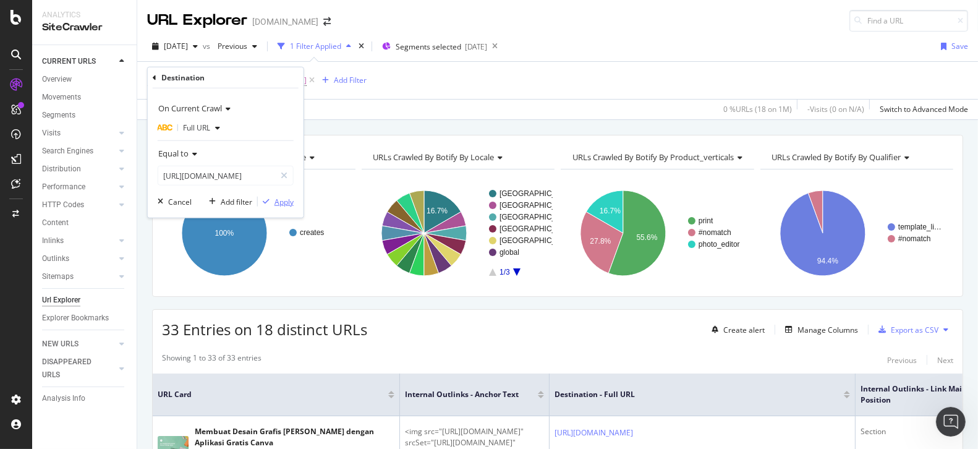
click at [286, 203] on div "Apply" at bounding box center [284, 201] width 19 height 11
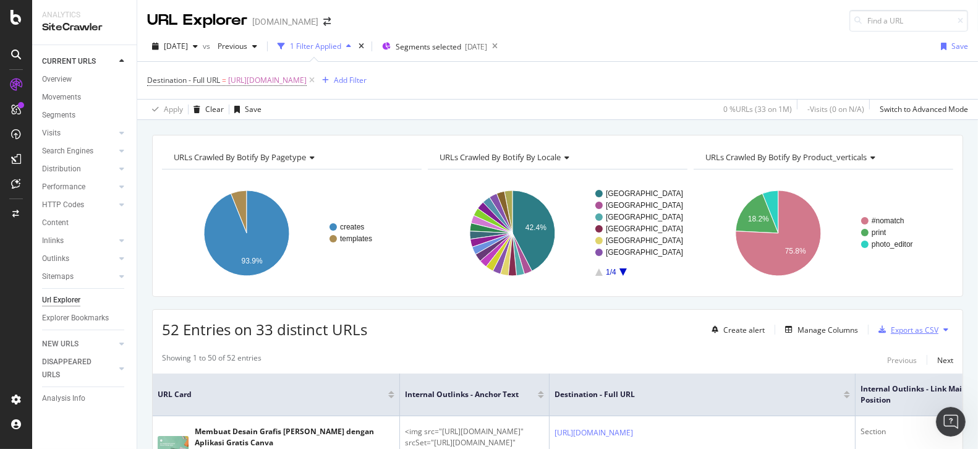
click at [900, 327] on div "Export as CSV" at bounding box center [915, 330] width 48 height 11
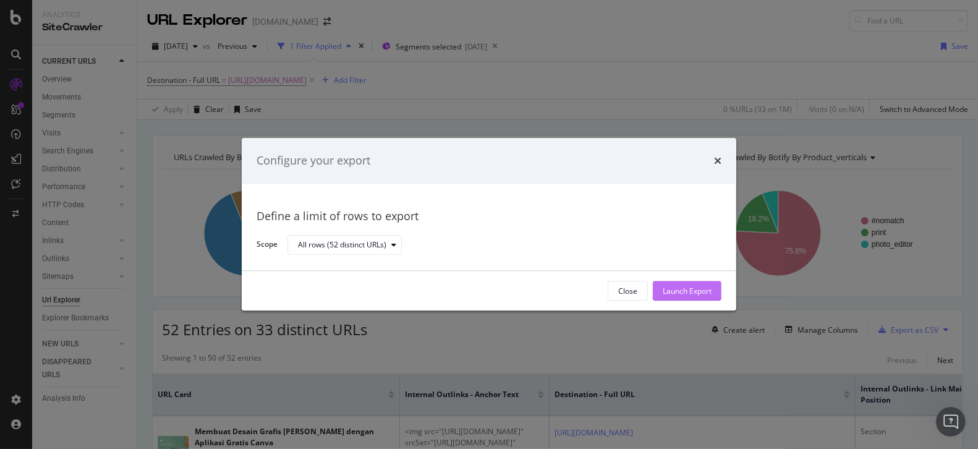
click at [698, 292] on div "Launch Export" at bounding box center [687, 291] width 49 height 11
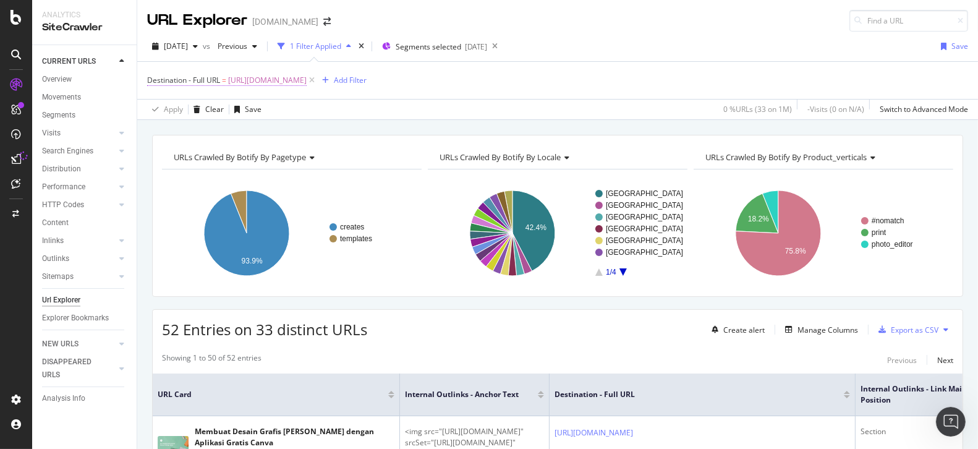
click at [307, 76] on span "[URL][DOMAIN_NAME]" at bounding box center [267, 80] width 79 height 17
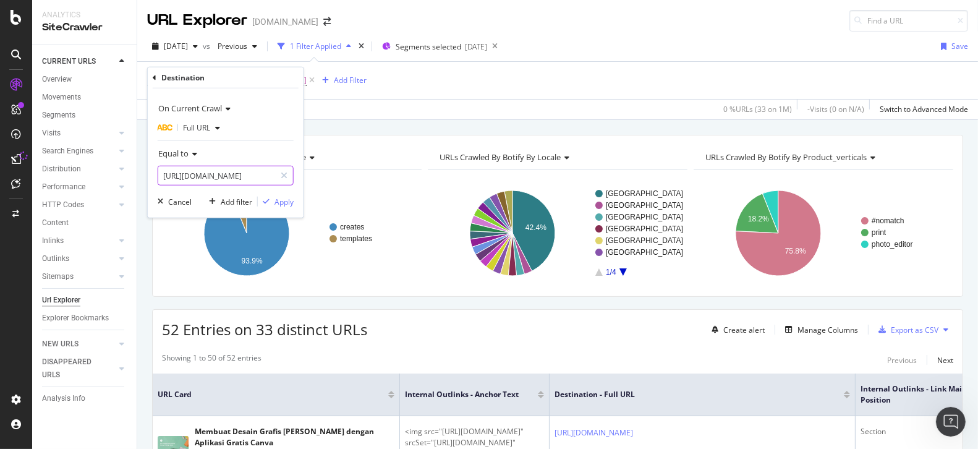
click at [215, 169] on input "[URL][DOMAIN_NAME]" at bounding box center [216, 176] width 117 height 20
paste input "kartu/undangan-pesta-halloween"
type input "[URL][DOMAIN_NAME]"
click at [285, 202] on div "Apply" at bounding box center [284, 201] width 19 height 11
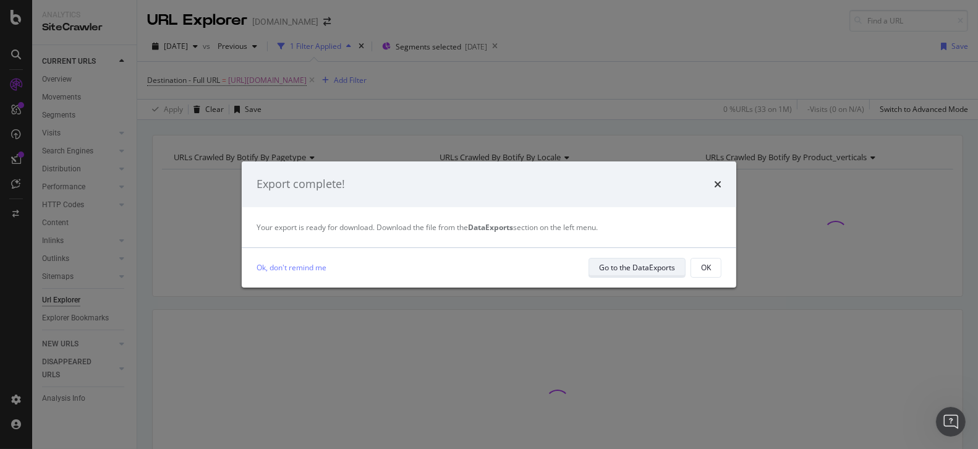
click at [660, 267] on div "Go to the DataExports" at bounding box center [637, 267] width 76 height 11
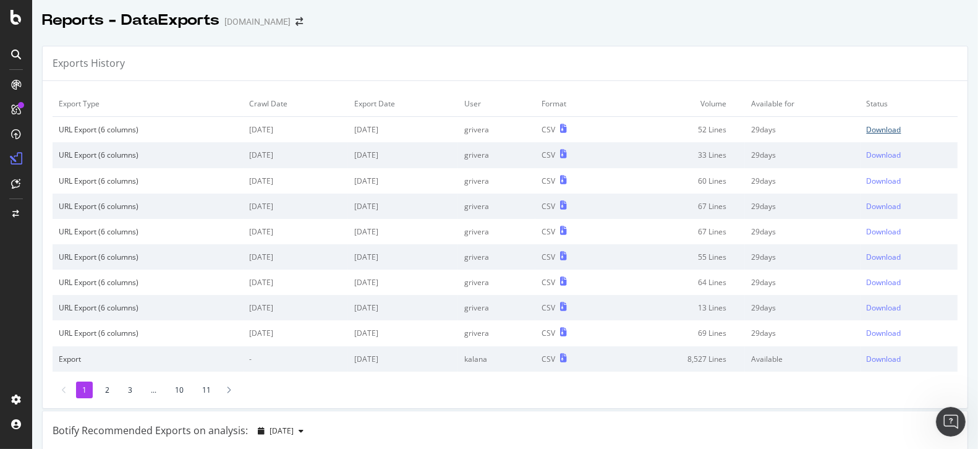
click at [881, 126] on div "Download" at bounding box center [884, 129] width 35 height 11
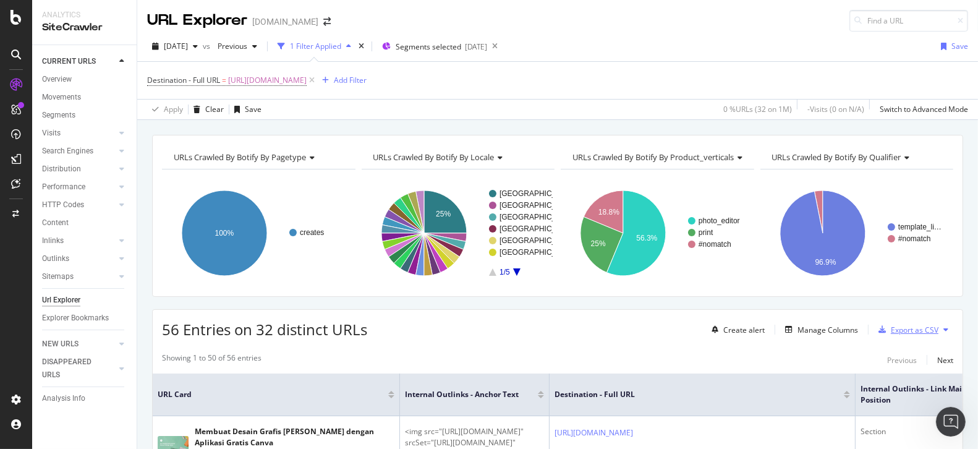
click at [910, 330] on div "Export as CSV" at bounding box center [915, 330] width 48 height 11
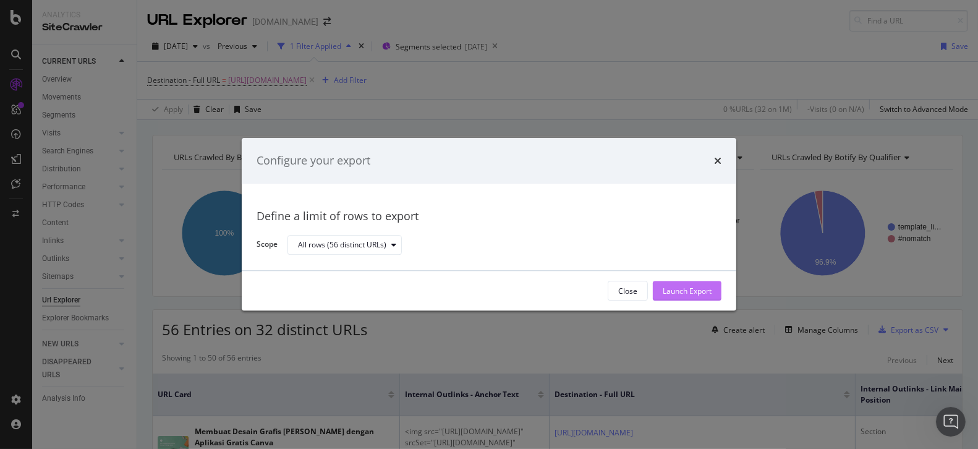
click at [707, 294] on div "Launch Export" at bounding box center [687, 291] width 49 height 11
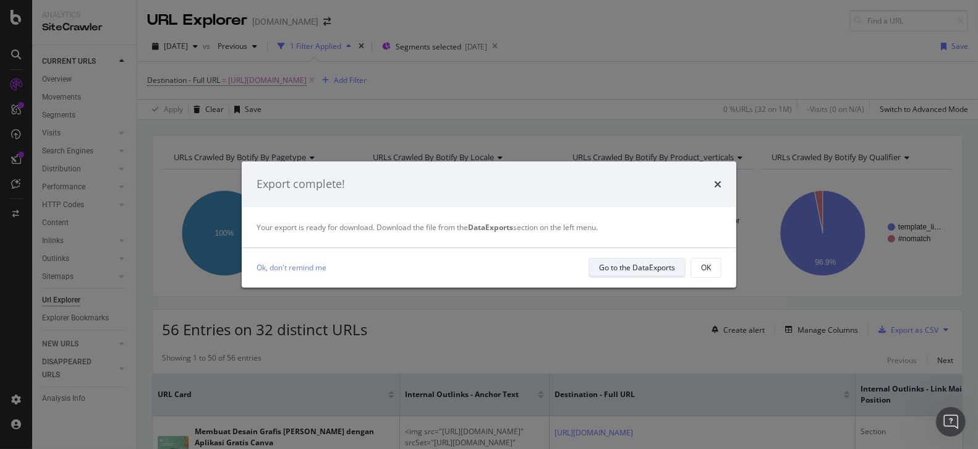
click at [659, 273] on div "Go to the DataExports" at bounding box center [637, 267] width 76 height 17
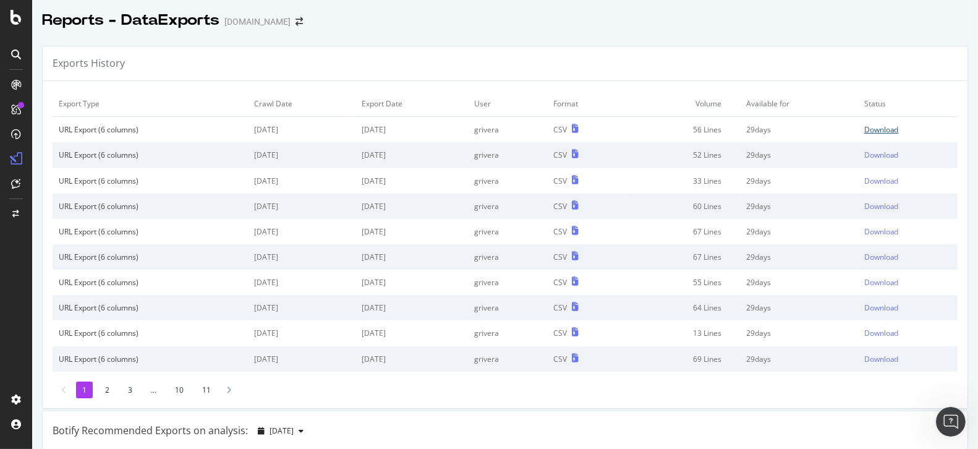
click at [865, 130] on div "Download" at bounding box center [882, 129] width 35 height 11
